Goal: Information Seeking & Learning: Understand process/instructions

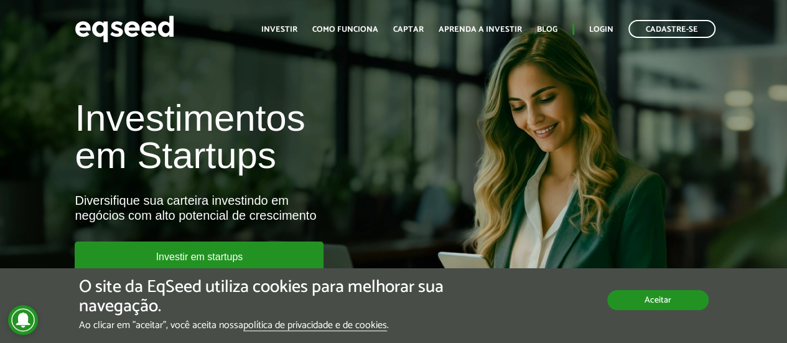
click at [641, 303] on button "Aceitar" at bounding box center [658, 300] width 101 height 20
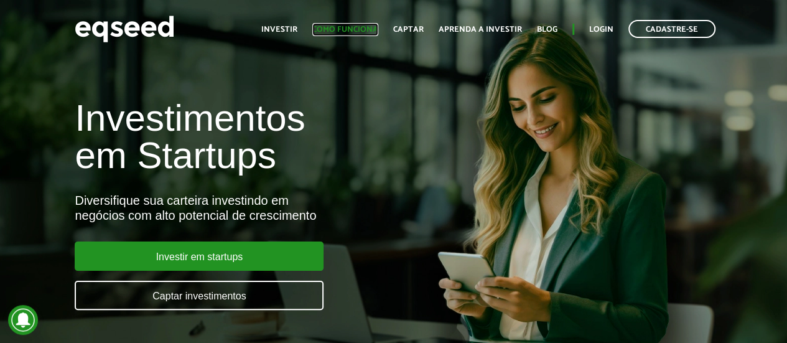
click at [339, 26] on link "Como funciona" at bounding box center [346, 30] width 66 height 8
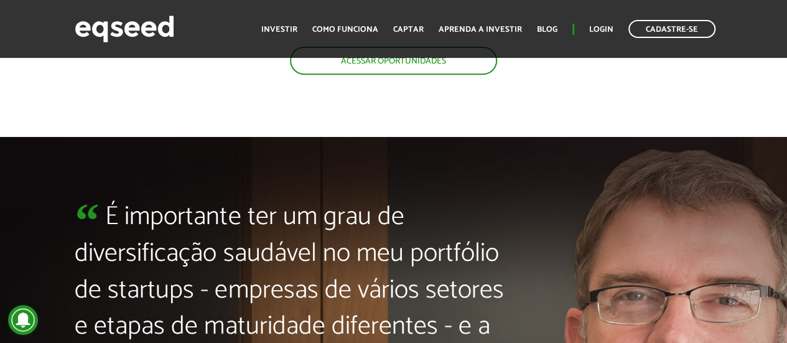
scroll to position [2615, 0]
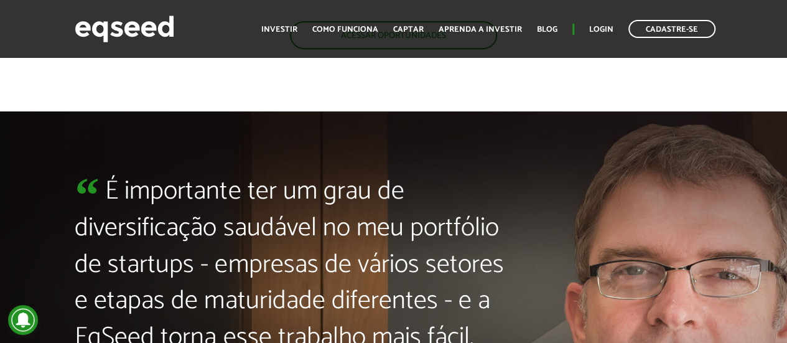
click at [7, 31] on div "Cadastre-se Toggle navigation Toggle navigation Início Investir Como funciona C…" at bounding box center [393, 28] width 787 height 33
